Goal: Task Accomplishment & Management: Manage account settings

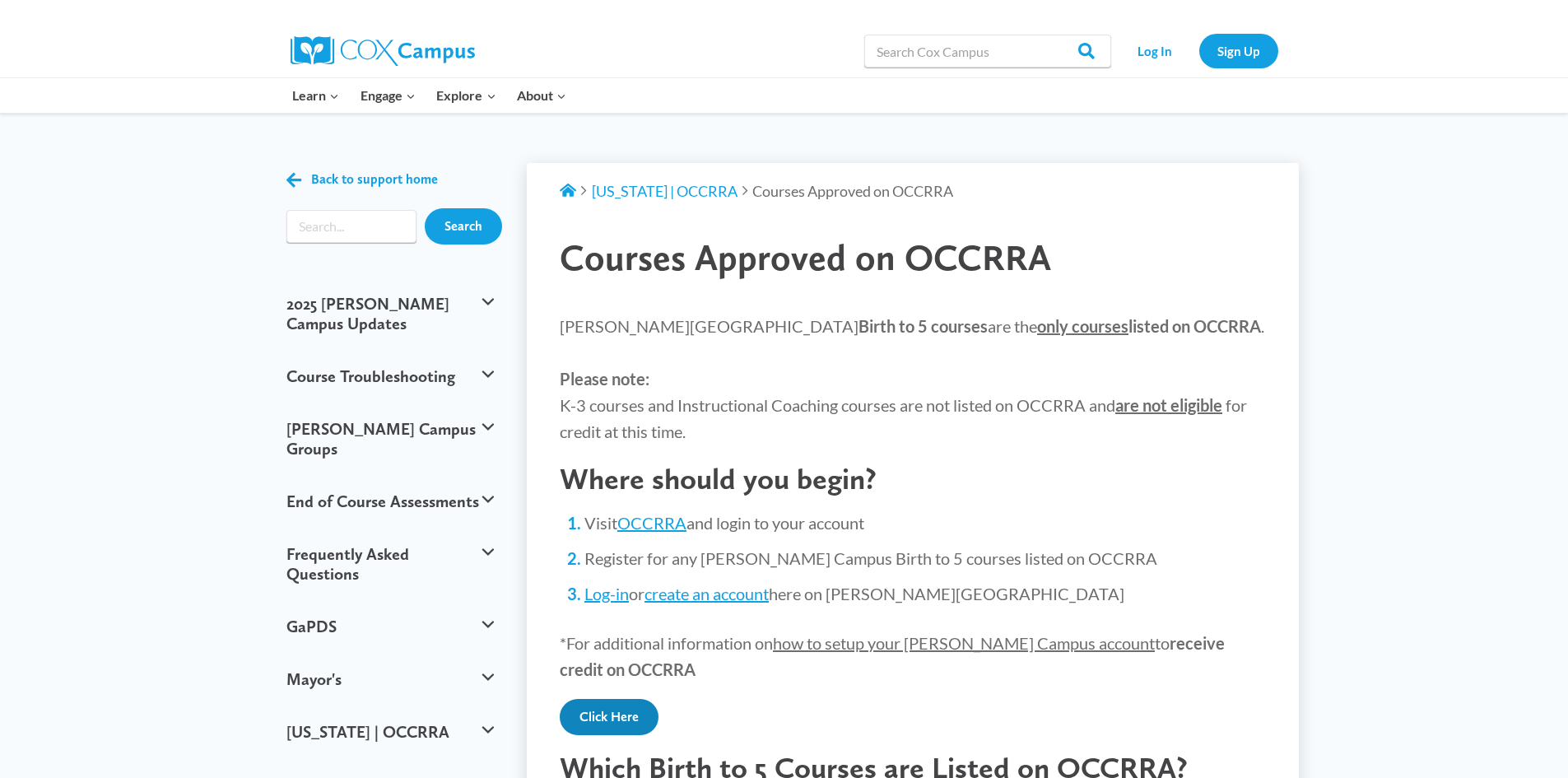
click at [616, 718] on link "Click Here" at bounding box center [609, 717] width 99 height 36
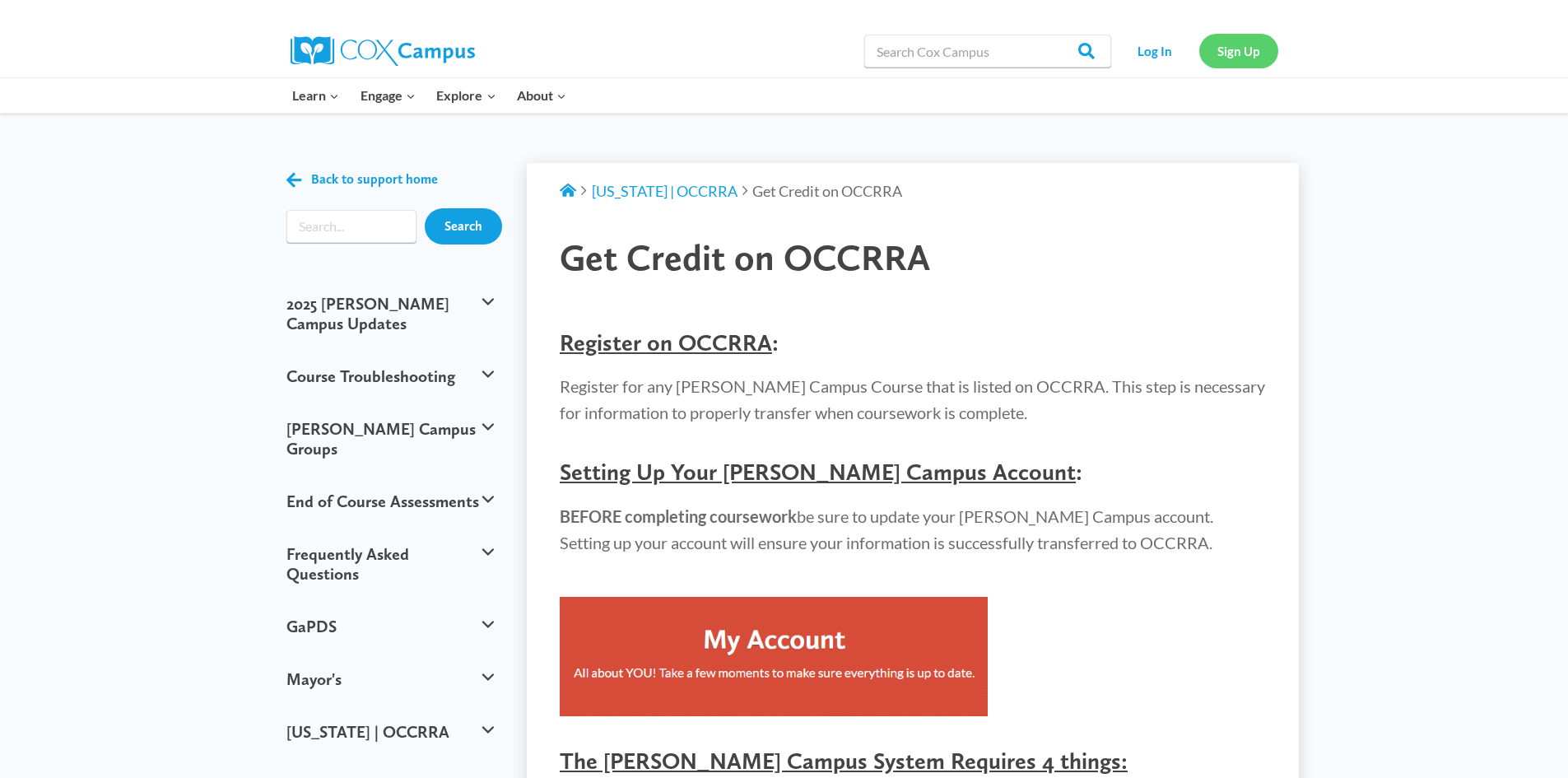
click at [1240, 54] on link "Sign Up" at bounding box center [1239, 51] width 79 height 34
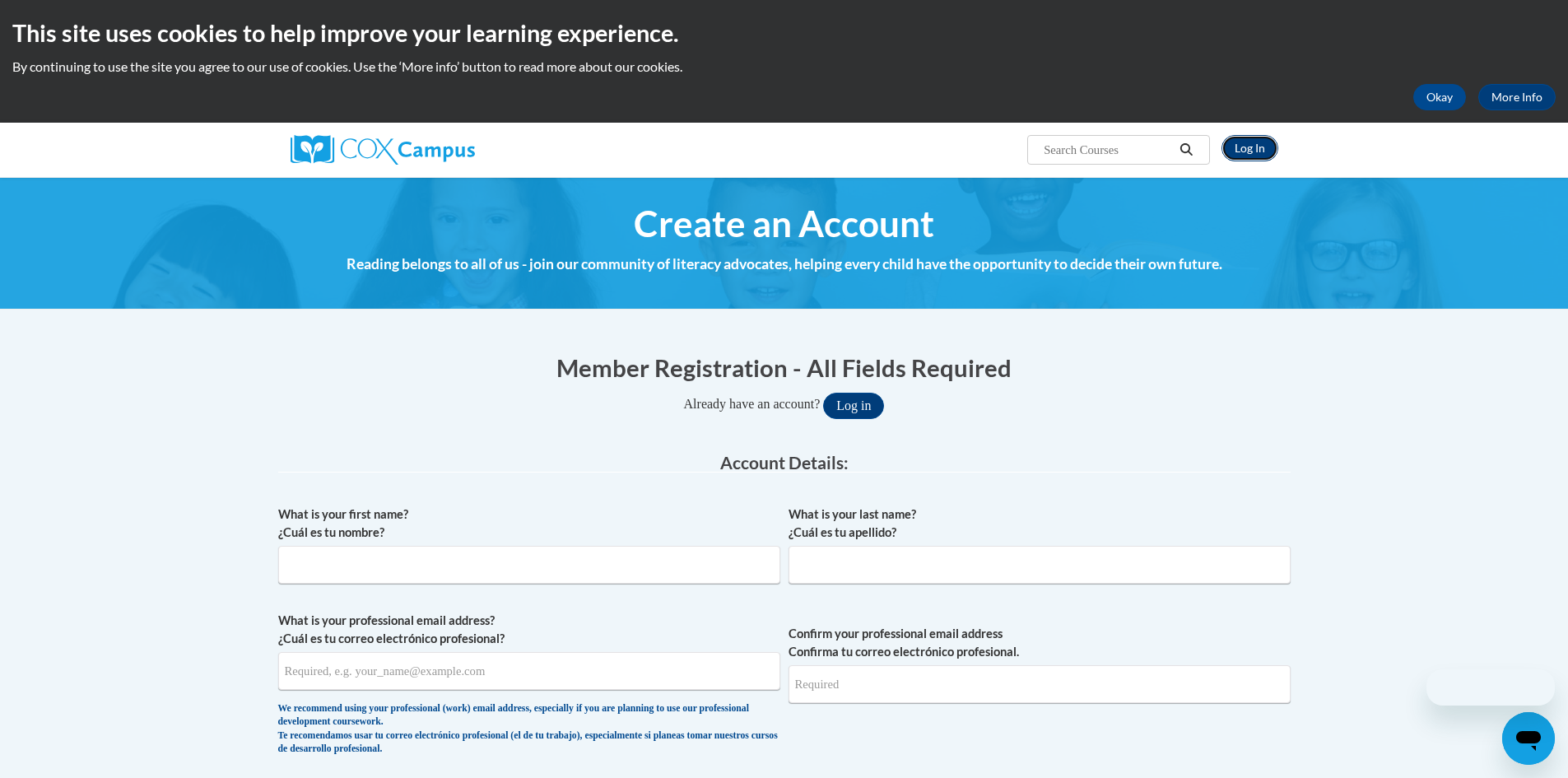
click at [1251, 147] on link "Log In" at bounding box center [1250, 147] width 56 height 26
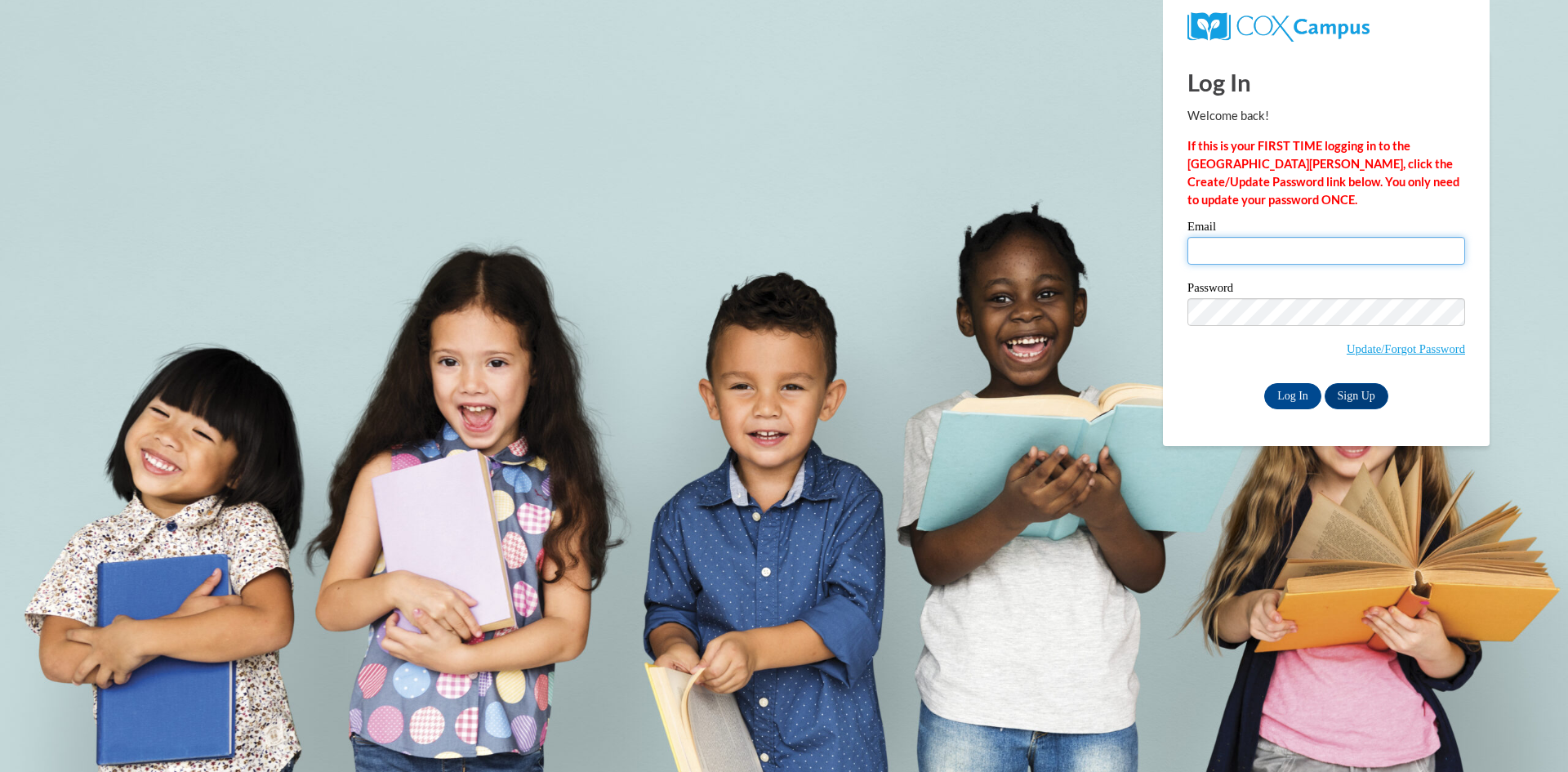
click at [1247, 256] on input "Email" at bounding box center [1326, 250] width 277 height 28
type input "dkupiecki@creativeplayrooms.com"
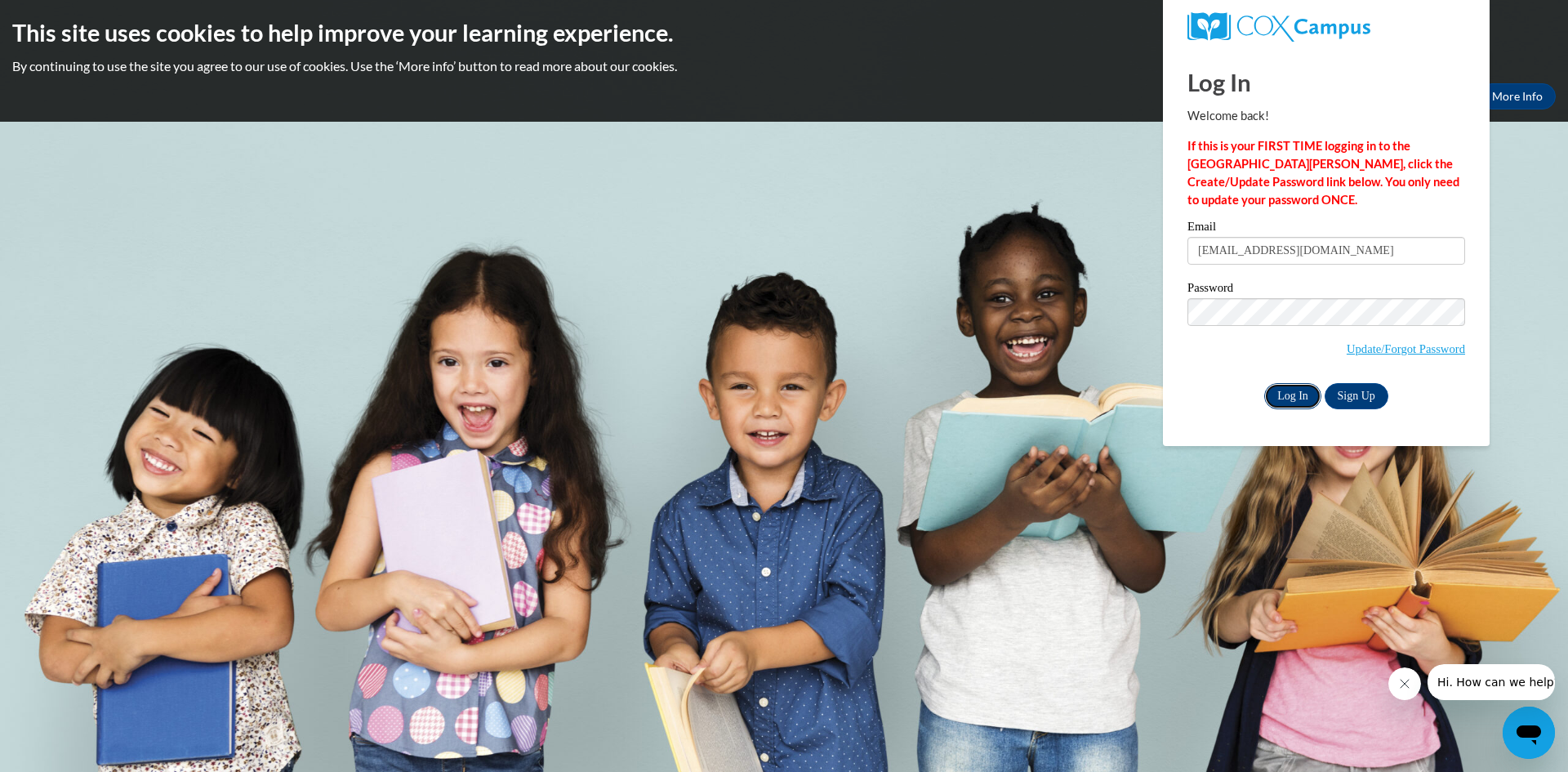
click at [1290, 392] on input "Log In" at bounding box center [1292, 395] width 57 height 26
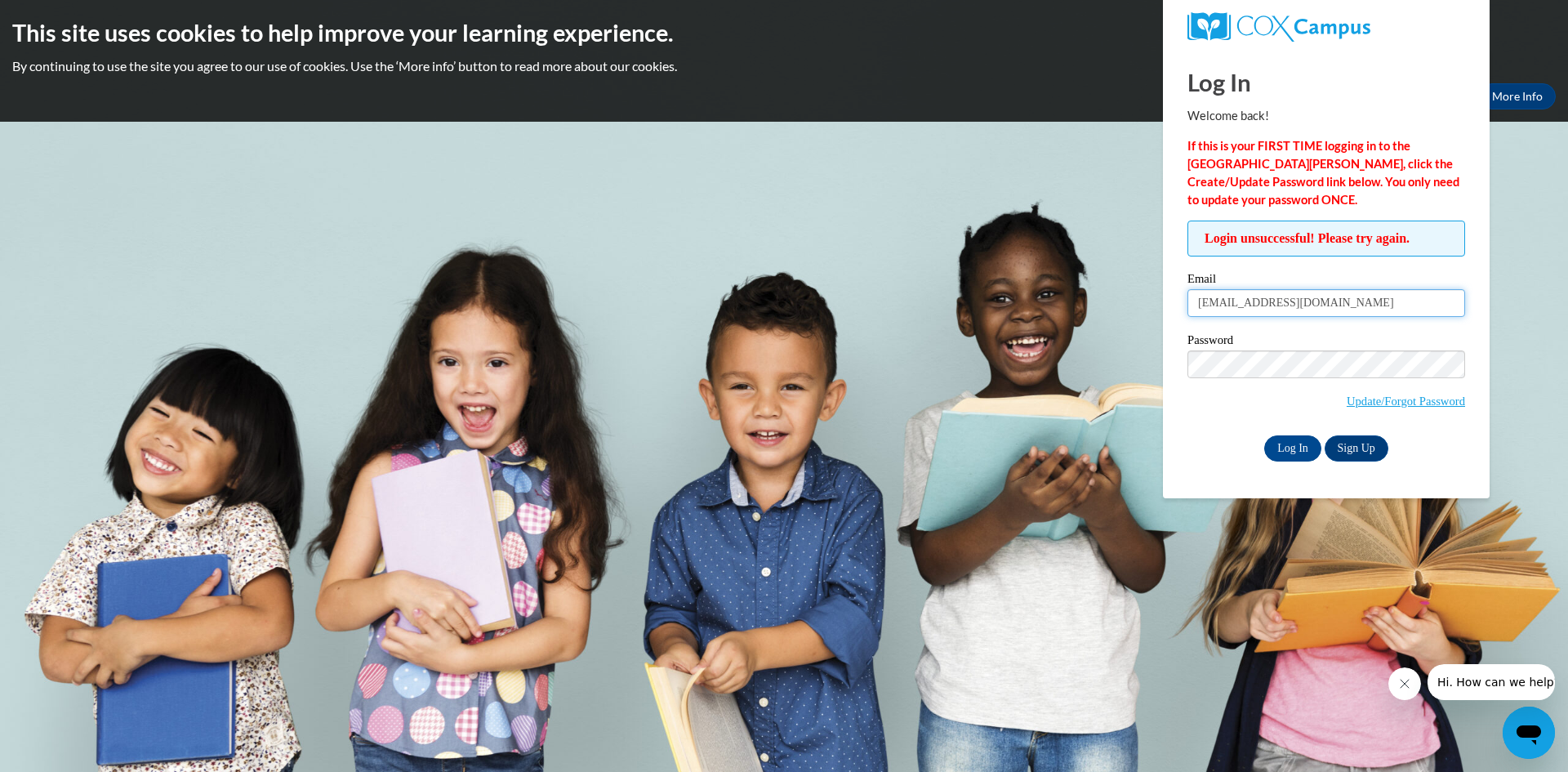
click at [1379, 312] on input "[EMAIL_ADDRESS][DOMAIN_NAME]" at bounding box center [1326, 302] width 277 height 28
type input "d"
type input "dmkupiecki@gmail.com"
click at [1546, 285] on body "This site uses cookies to help improve your learning experience. By continuing …" at bounding box center [784, 386] width 1568 height 772
click at [1391, 404] on link "Update/Forgot Password" at bounding box center [1406, 401] width 119 height 13
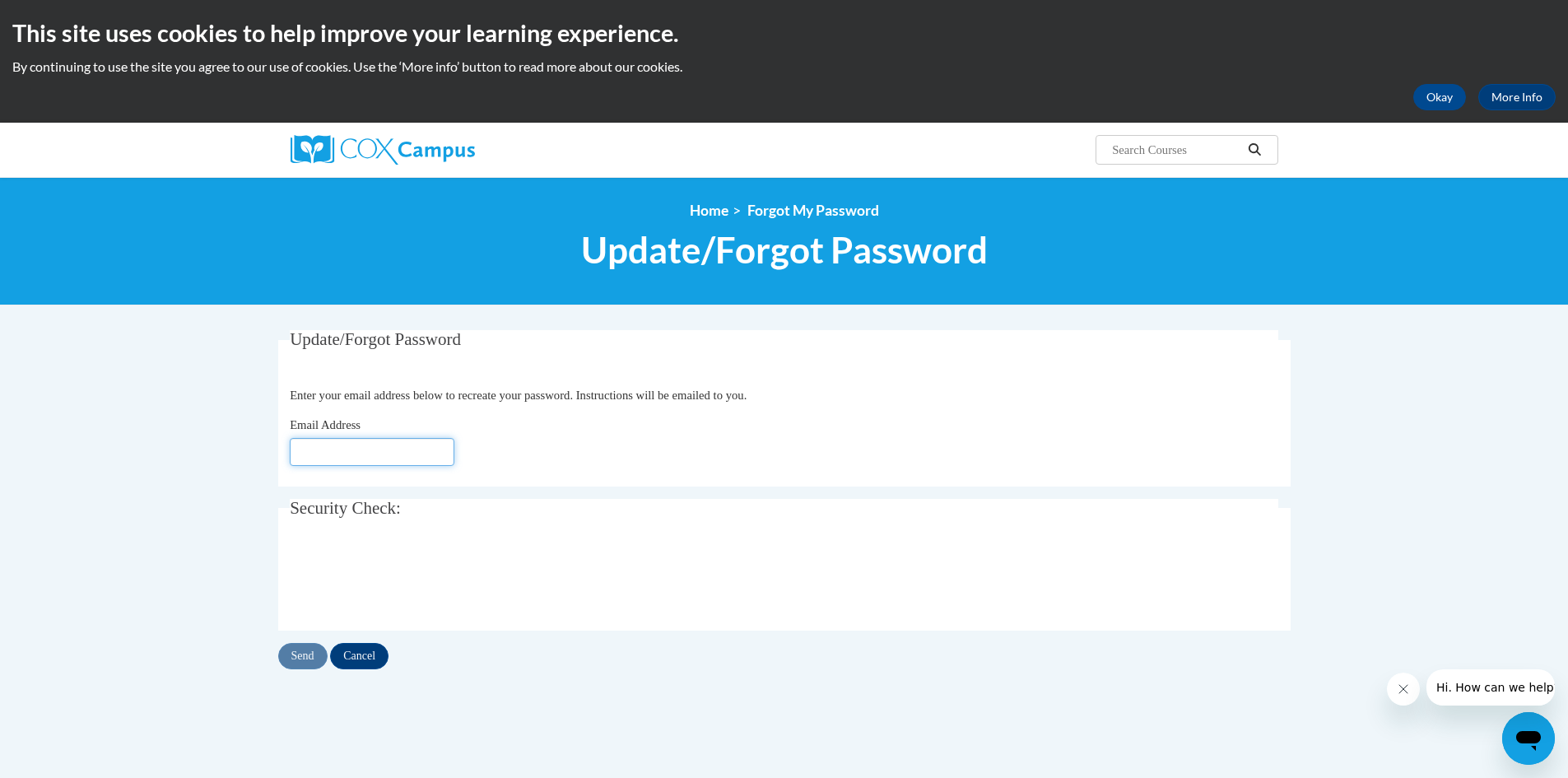
drag, startPoint x: 385, startPoint y: 448, endPoint x: 397, endPoint y: 454, distance: 13.4
click at [397, 454] on input "Email Address" at bounding box center [371, 451] width 164 height 28
type input "dmkupiecki@gmail.com"
click at [302, 647] on input "Send" at bounding box center [302, 655] width 50 height 26
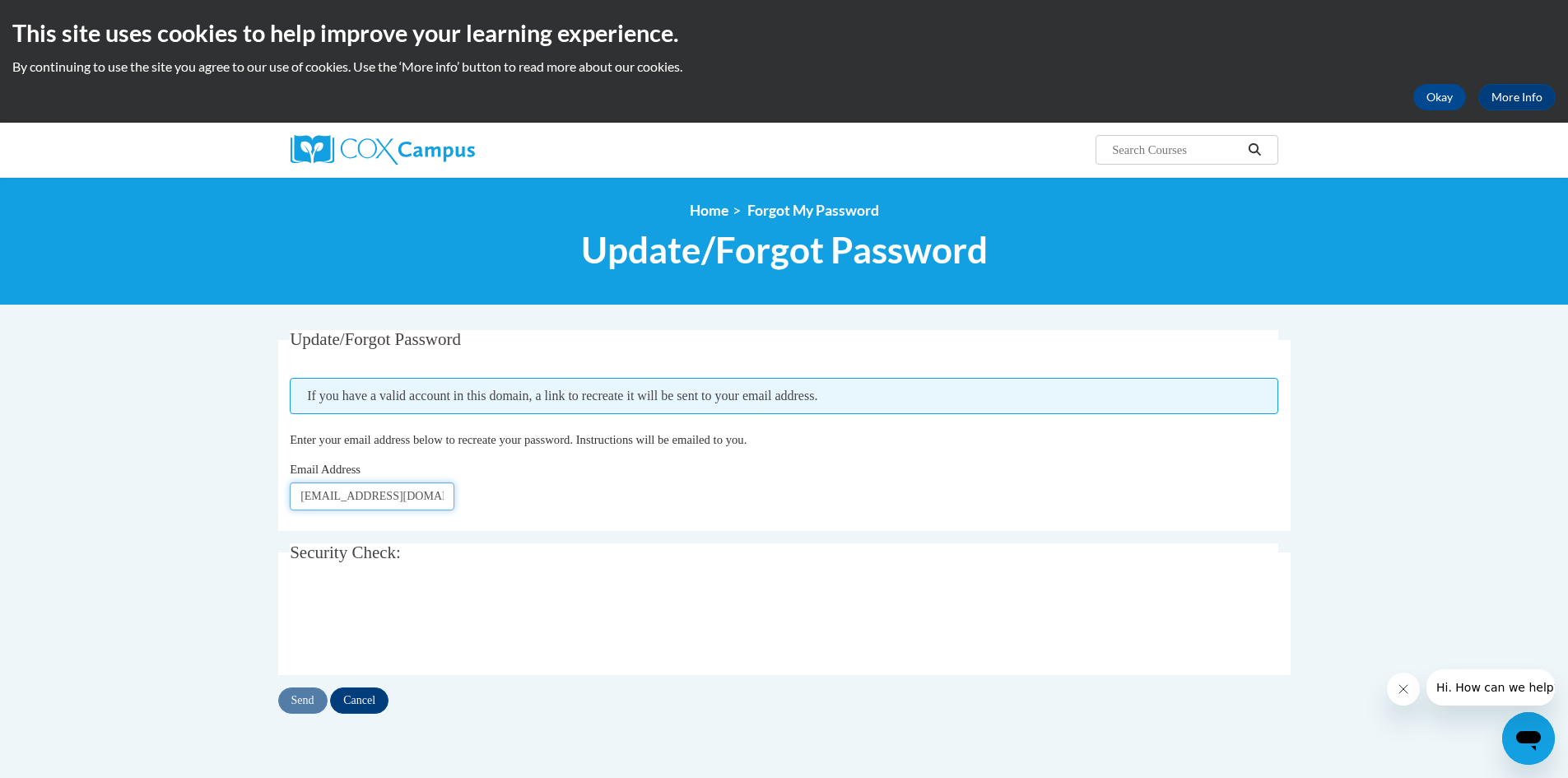
click at [431, 496] on input "dmkupiecki@gmail.com" at bounding box center [371, 496] width 164 height 28
type input "[EMAIL_ADDRESS][DOMAIN_NAME]"
click at [309, 701] on input "Send" at bounding box center [302, 700] width 50 height 26
